Goal: Task Accomplishment & Management: Manage account settings

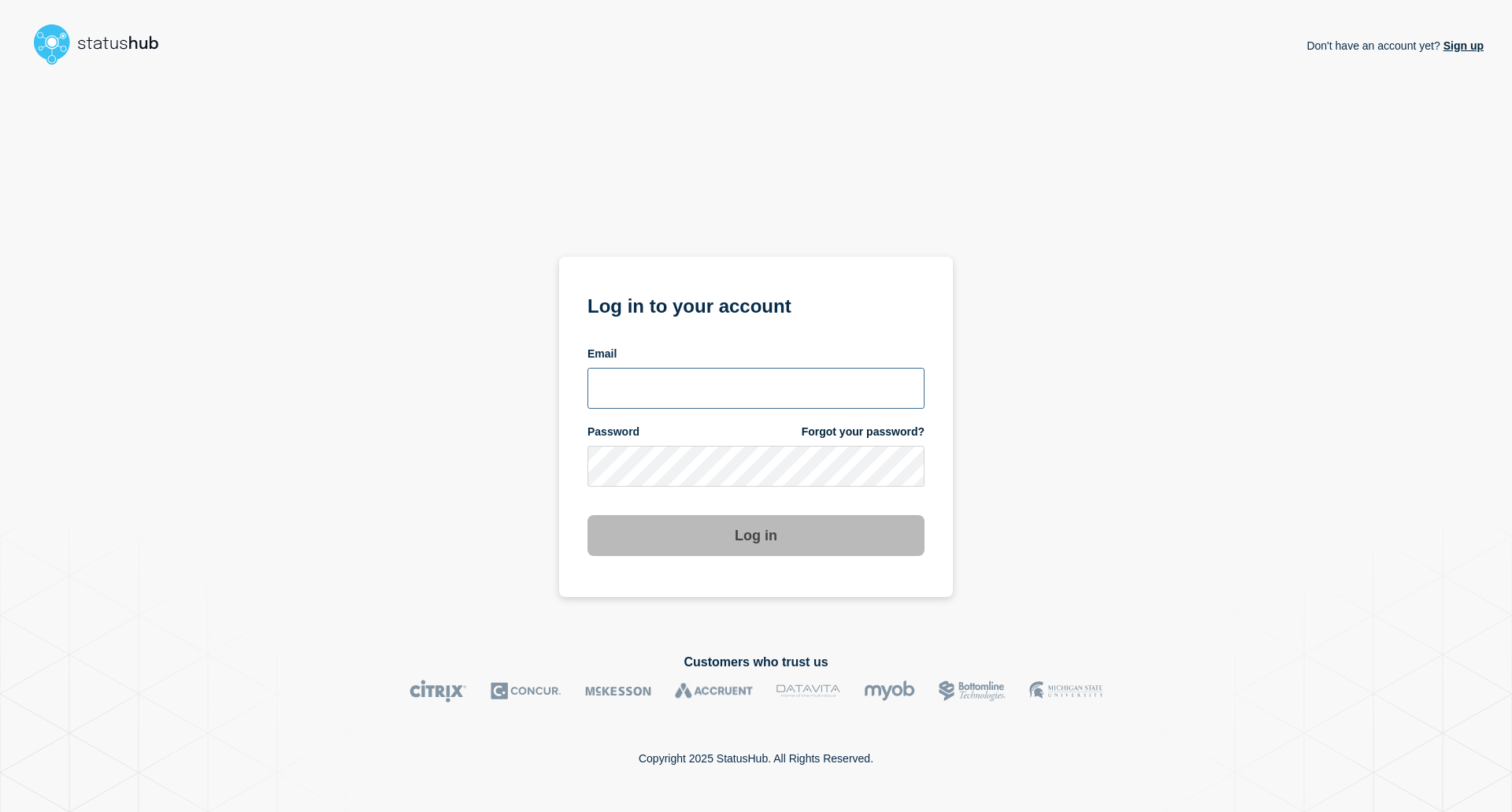
type input "[EMAIL_ADDRESS][DOMAIN_NAME]"
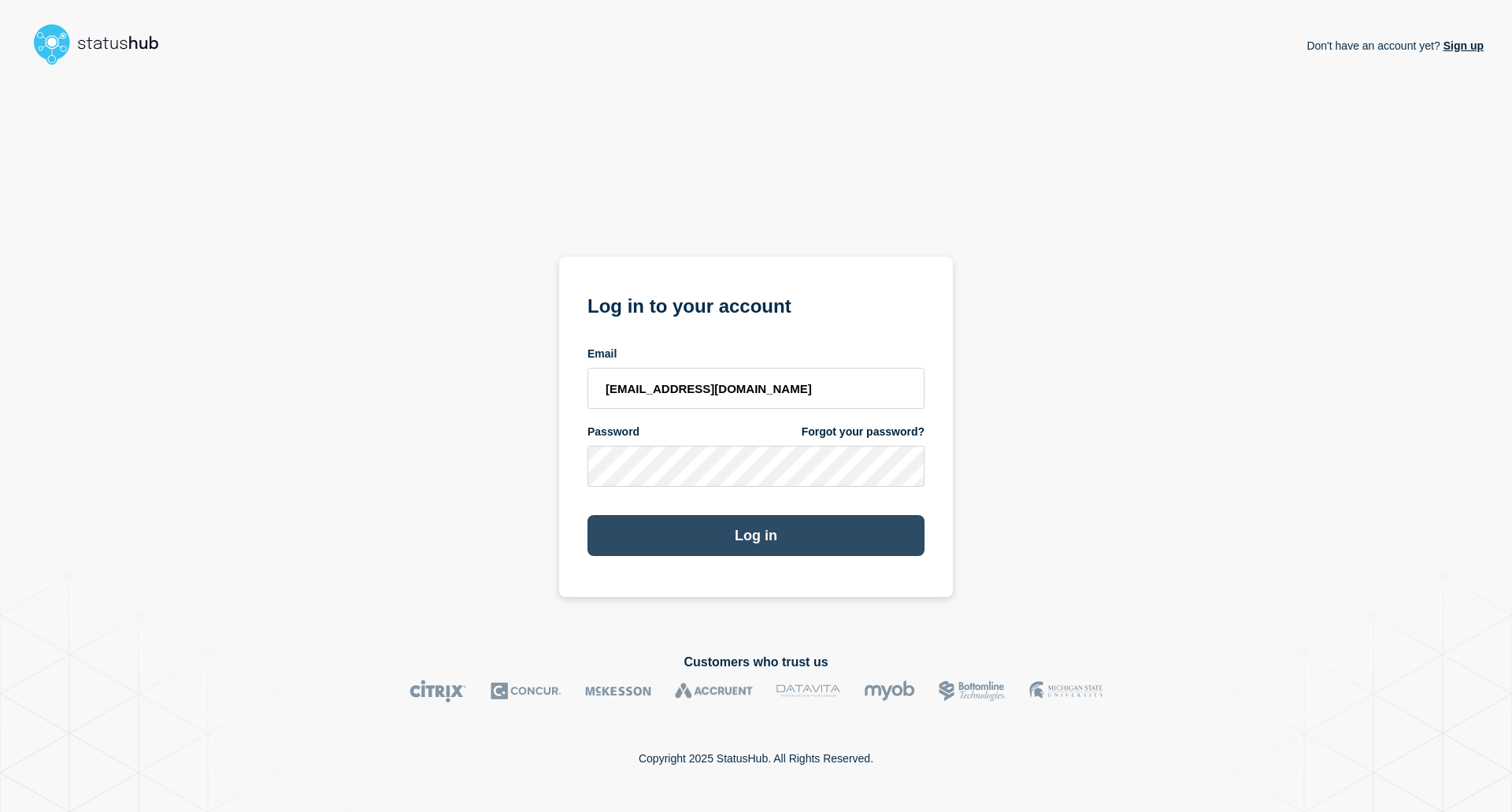
click at [717, 542] on button "Log in" at bounding box center [755, 536] width 337 height 41
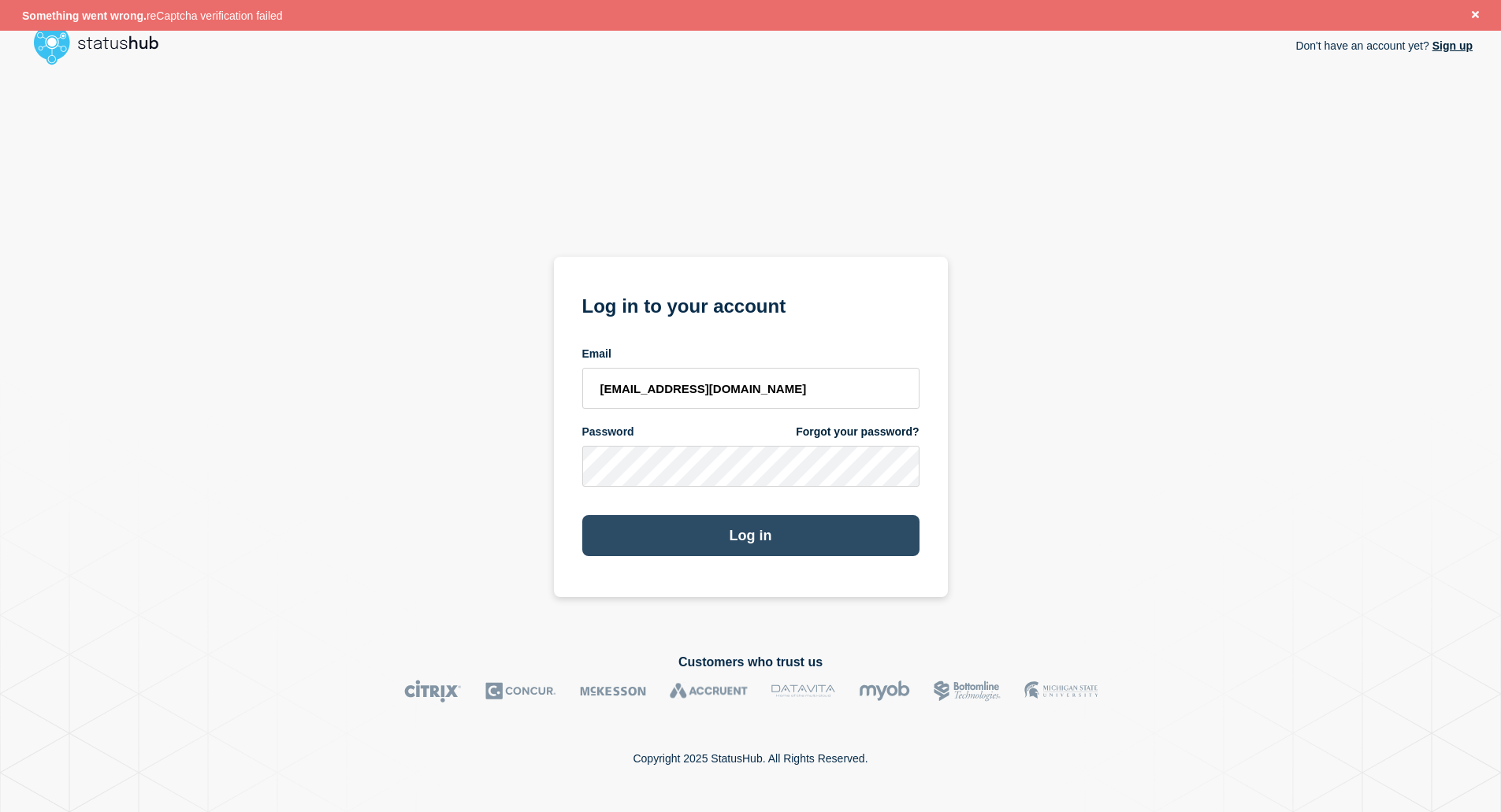
click at [676, 538] on button "Log in" at bounding box center [750, 536] width 337 height 41
click at [651, 534] on button "Log in" at bounding box center [750, 536] width 337 height 41
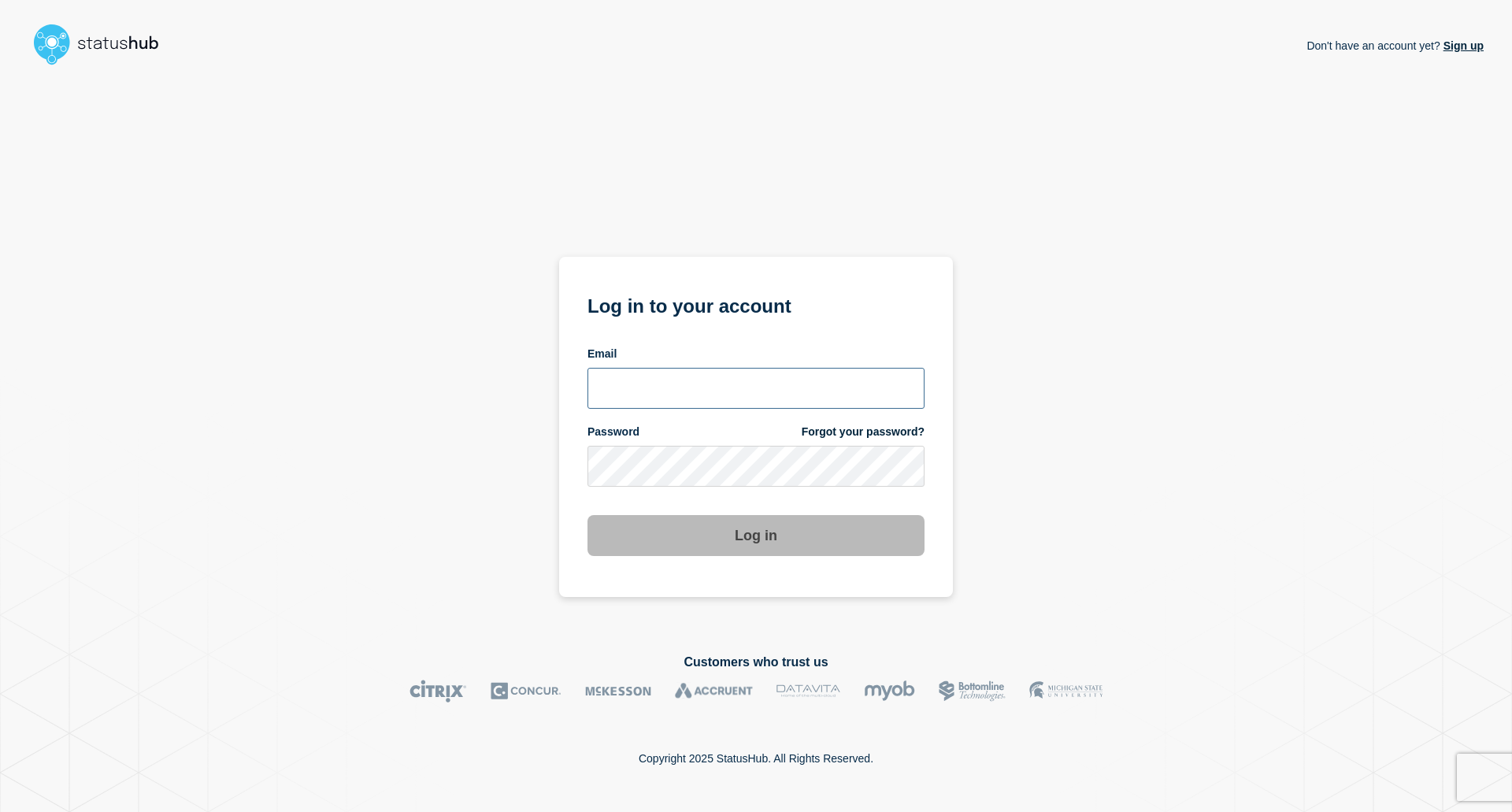
type input "[EMAIL_ADDRESS][DOMAIN_NAME]"
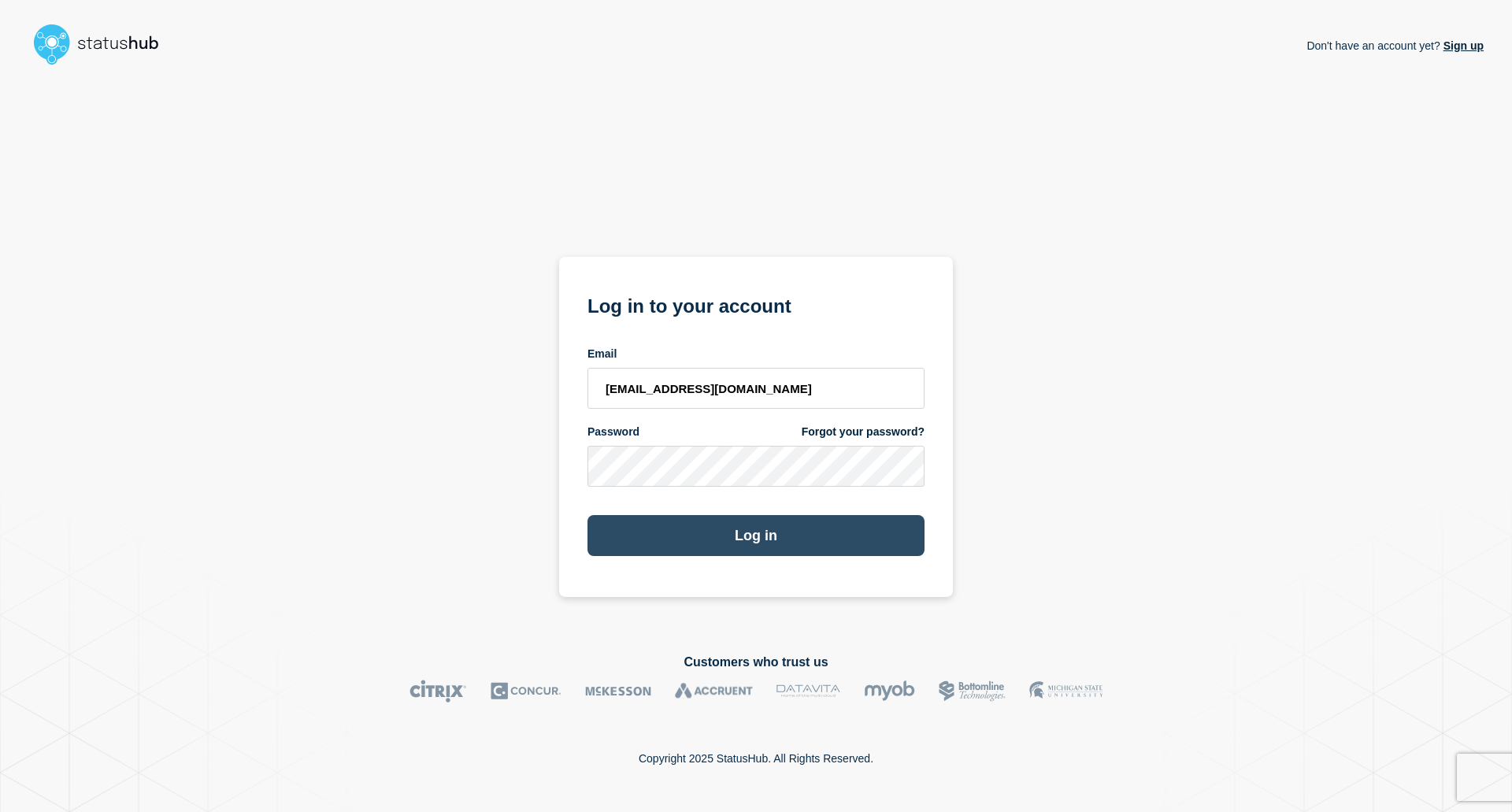
click at [701, 552] on button "Log in" at bounding box center [755, 536] width 337 height 41
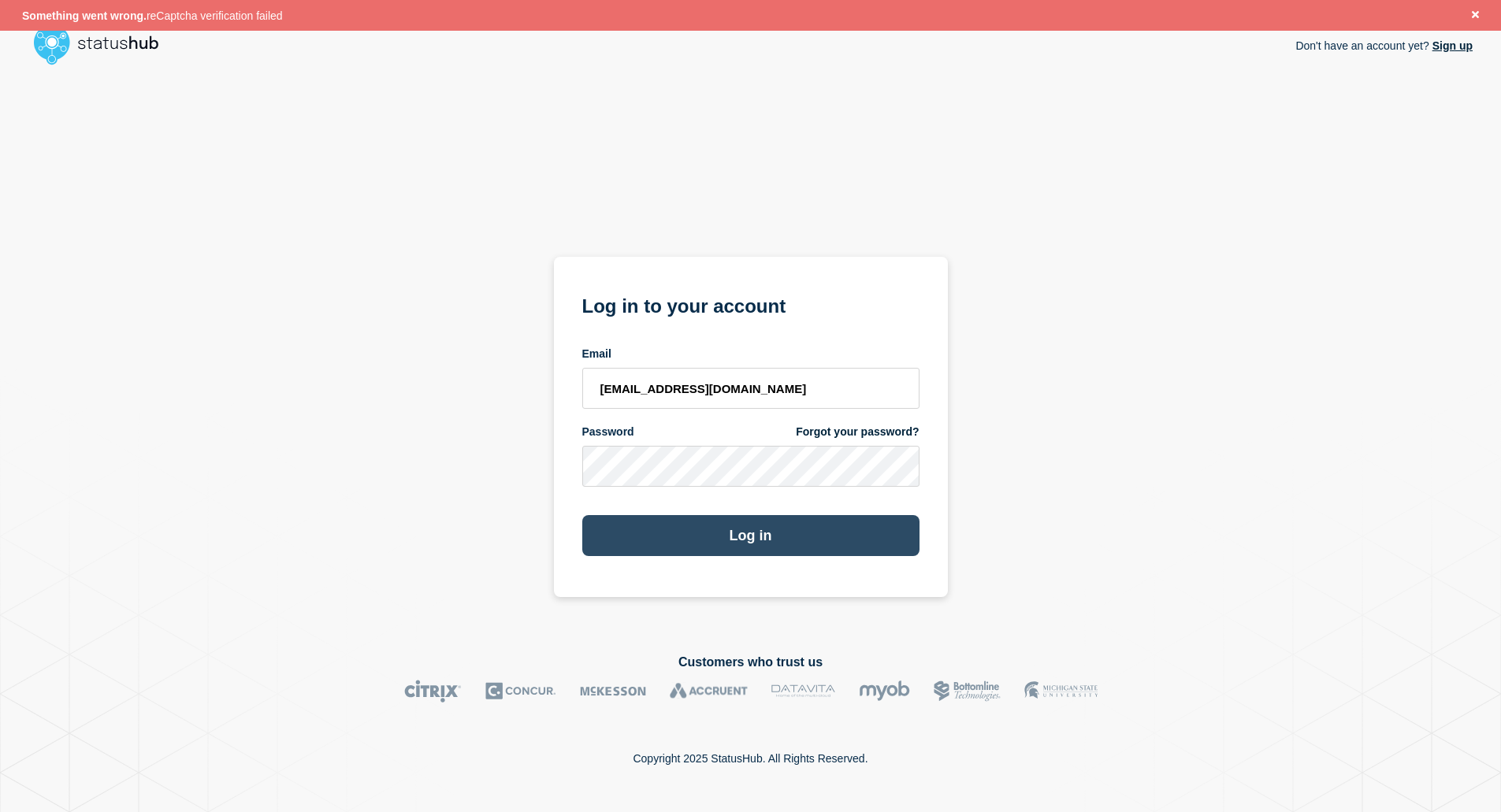
click at [817, 526] on button "Log in" at bounding box center [750, 536] width 337 height 41
